Goal: Check status

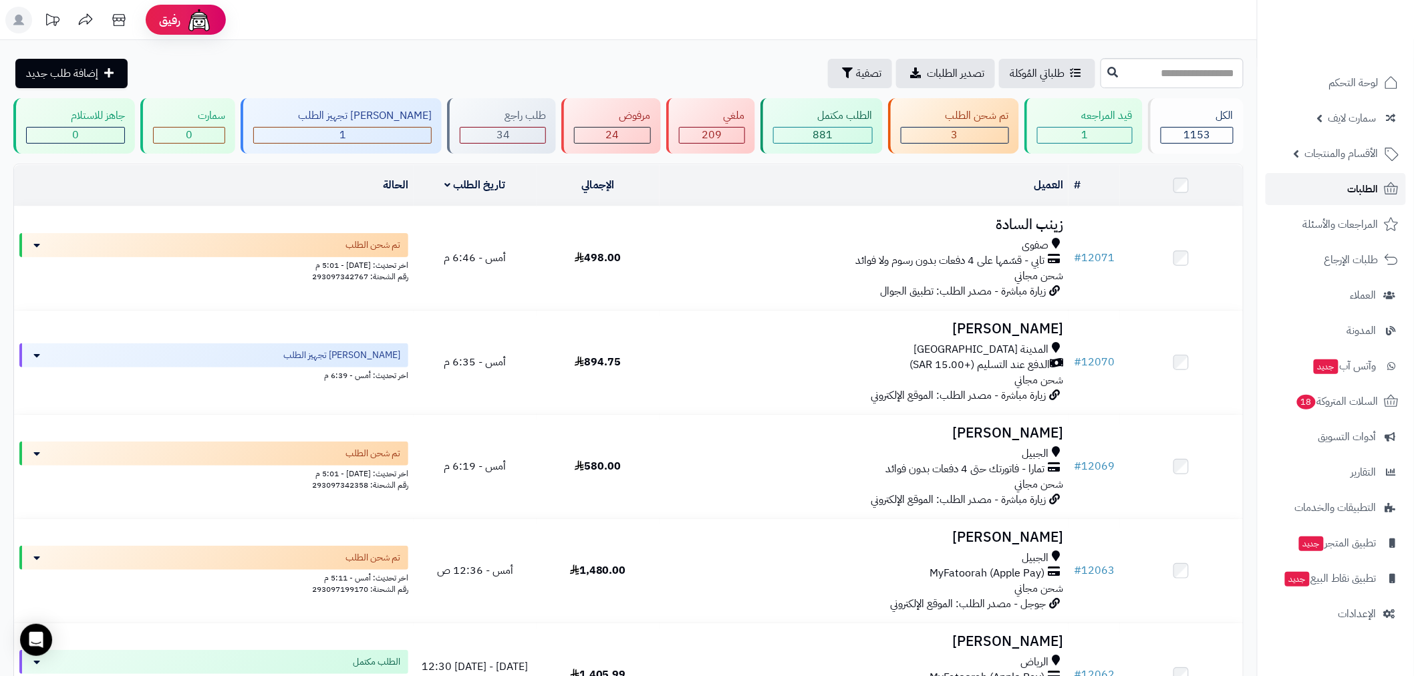
click at [1361, 186] on span "الطلبات" at bounding box center [1363, 189] width 31 height 19
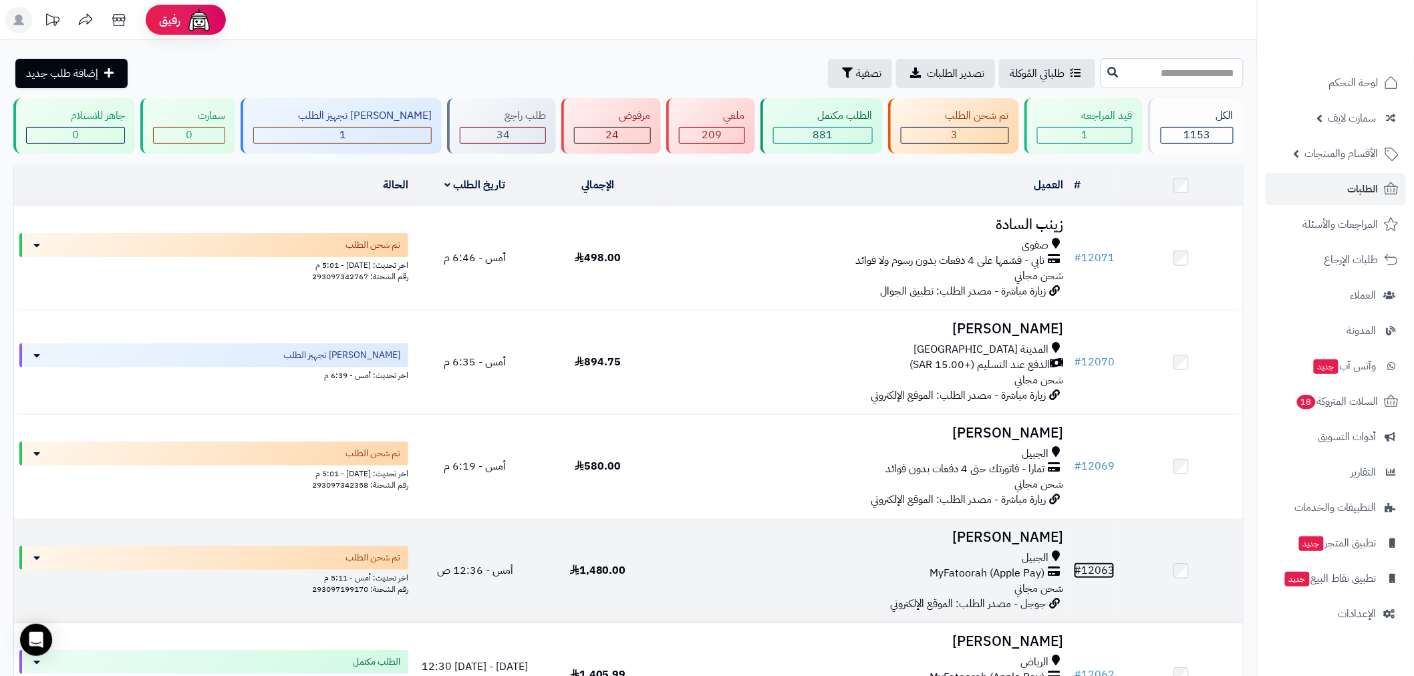
click at [1080, 576] on span "#" at bounding box center [1077, 571] width 7 height 16
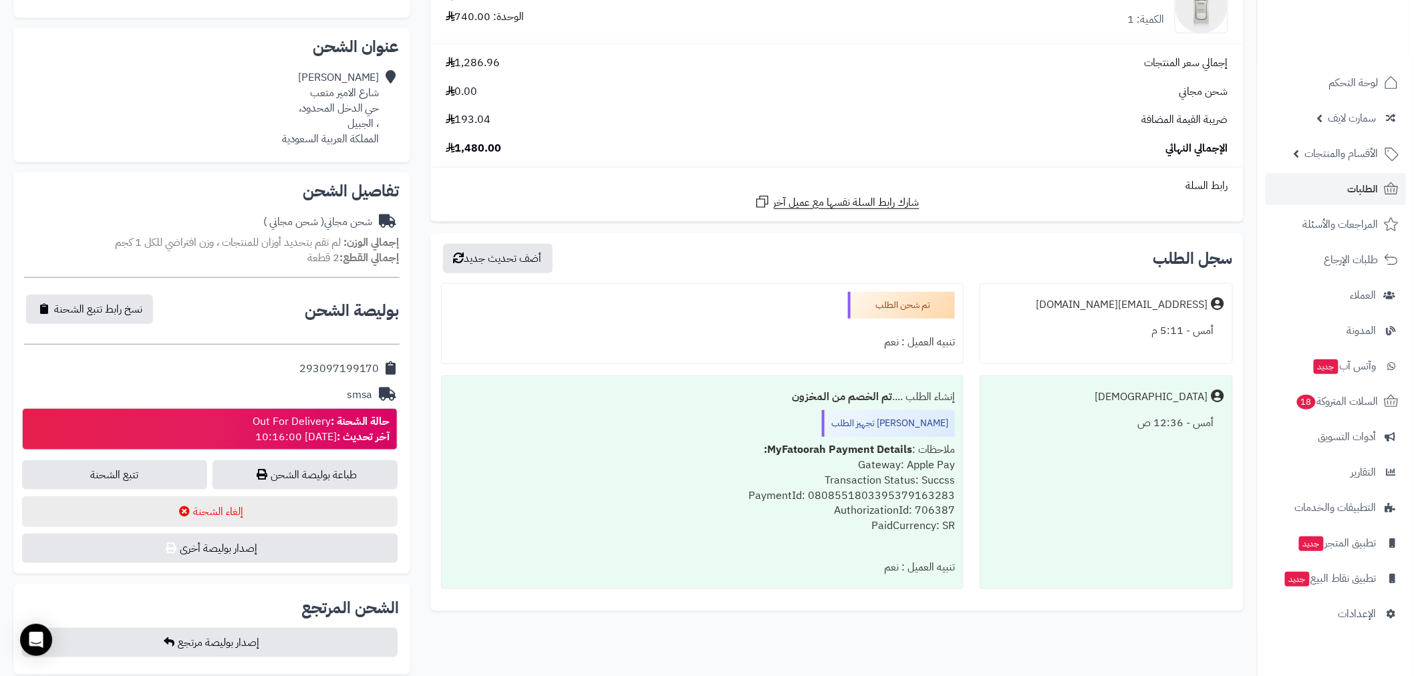
scroll to position [346, 0]
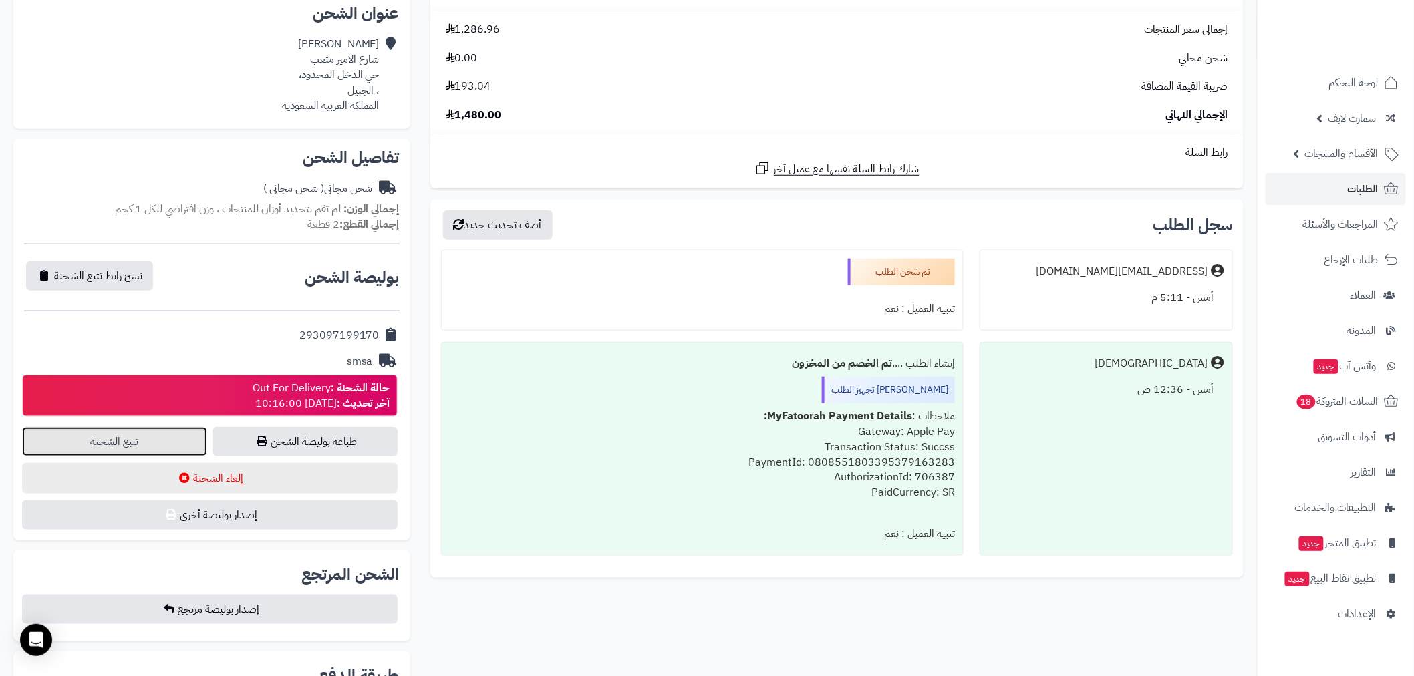
click at [132, 445] on link "تتبع الشحنة" at bounding box center [114, 441] width 185 height 29
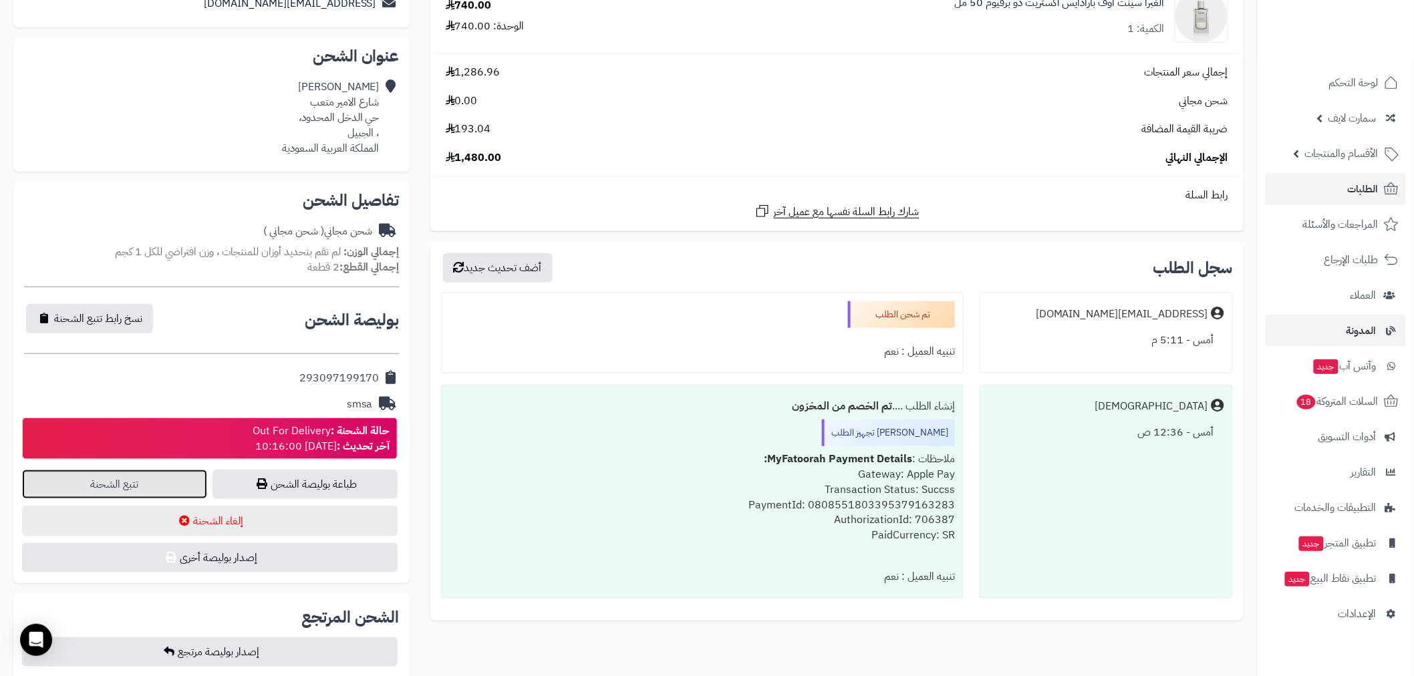
scroll to position [0, 0]
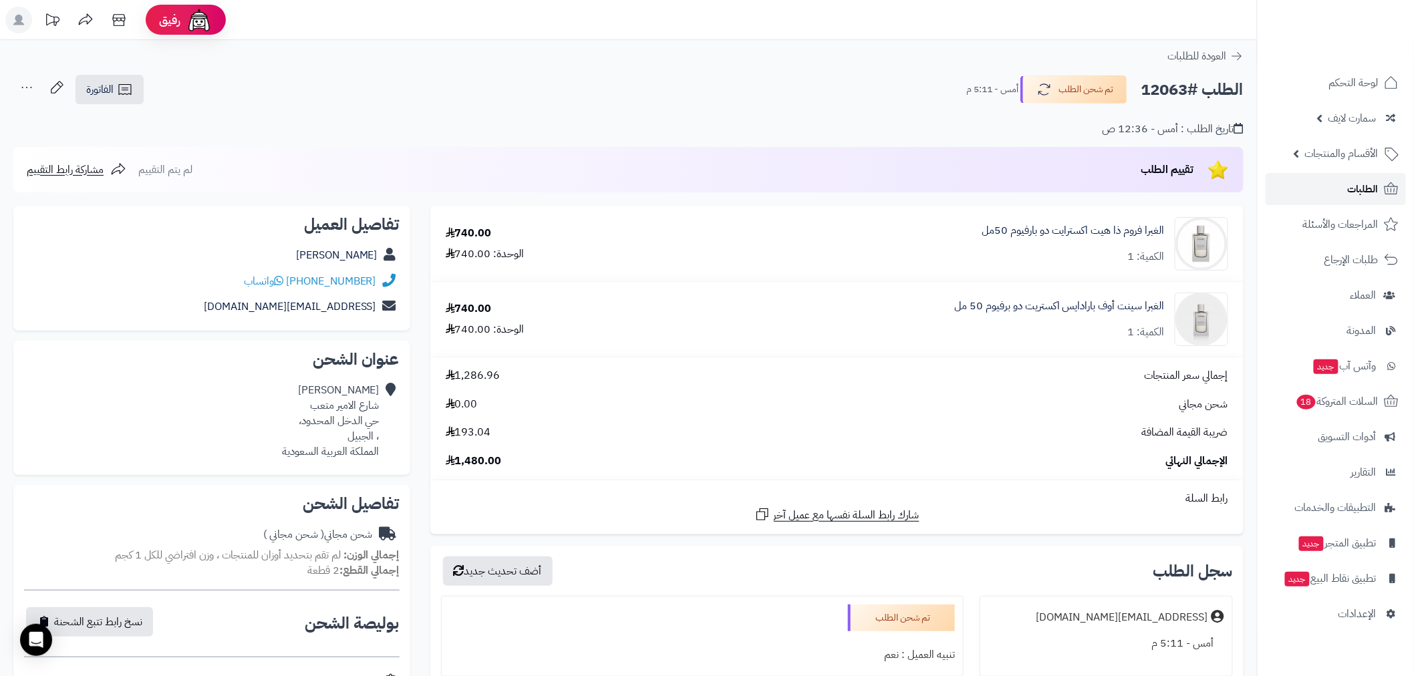
click at [1372, 192] on span "الطلبات" at bounding box center [1363, 189] width 31 height 19
